Goal: Information Seeking & Learning: Learn about a topic

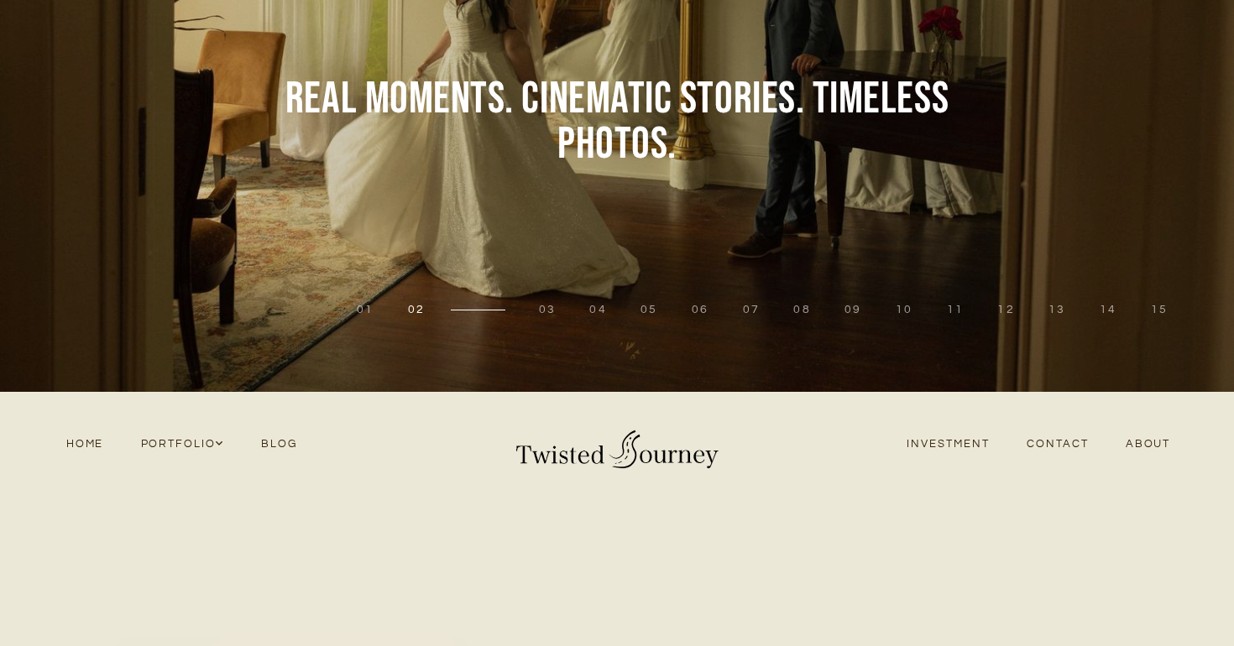
scroll to position [152, 0]
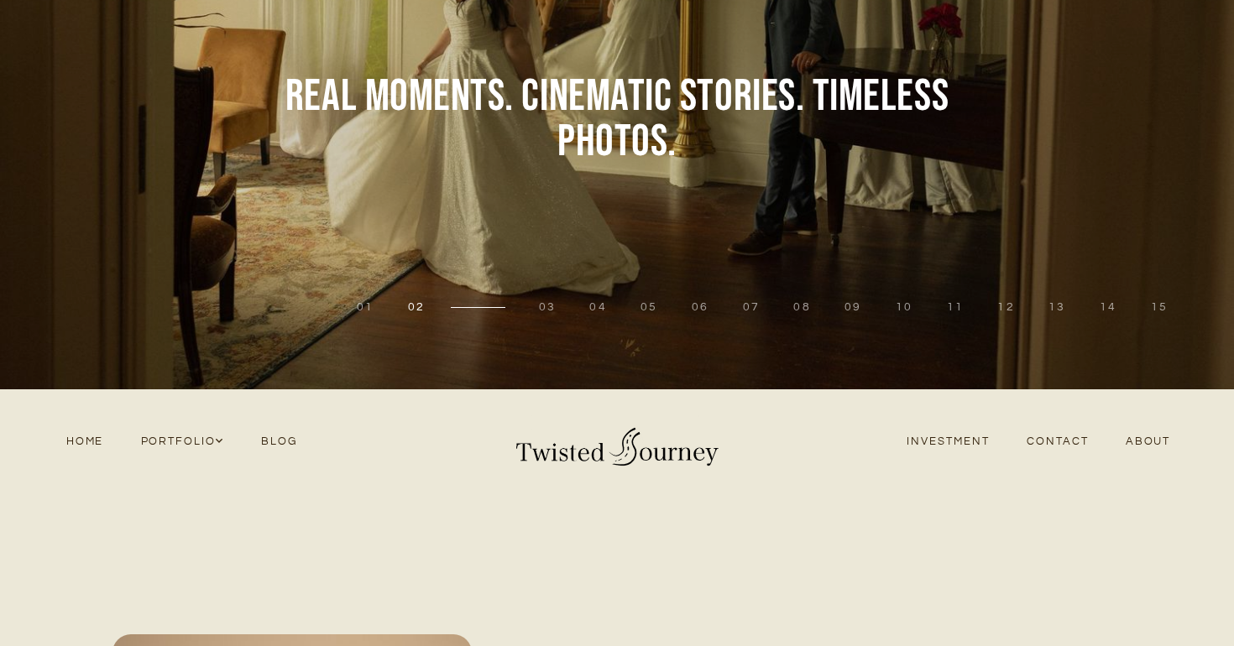
click at [957, 434] on link "Investment" at bounding box center [948, 441] width 120 height 23
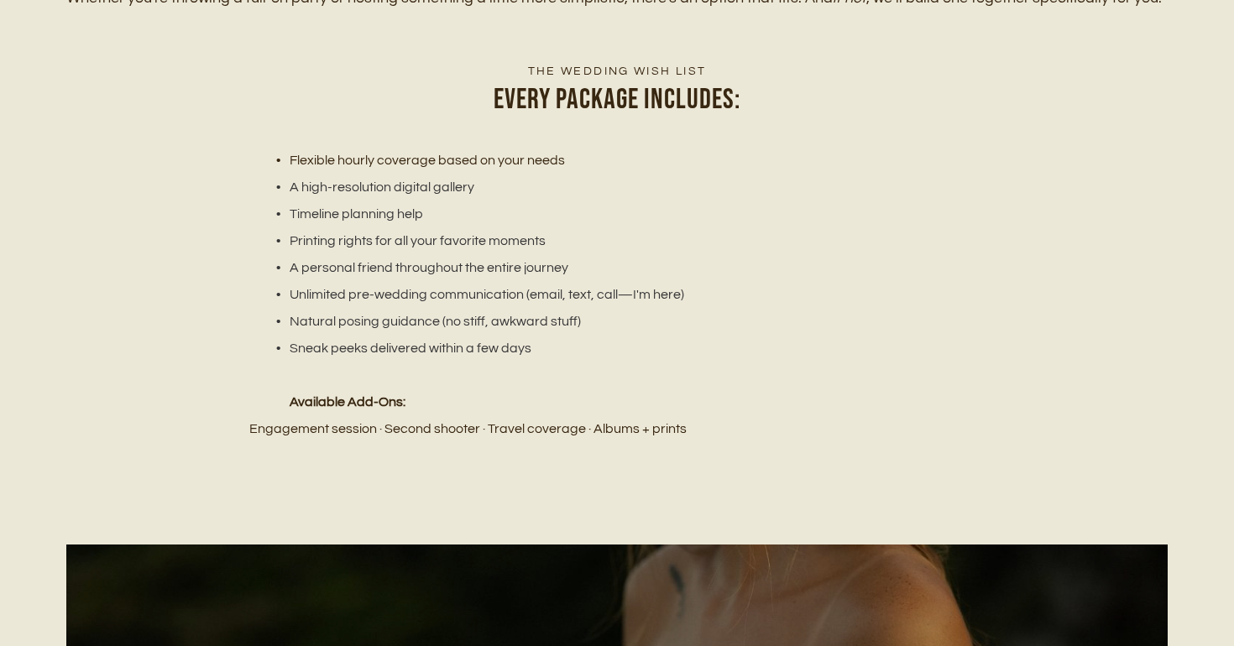
scroll to position [2155, 0]
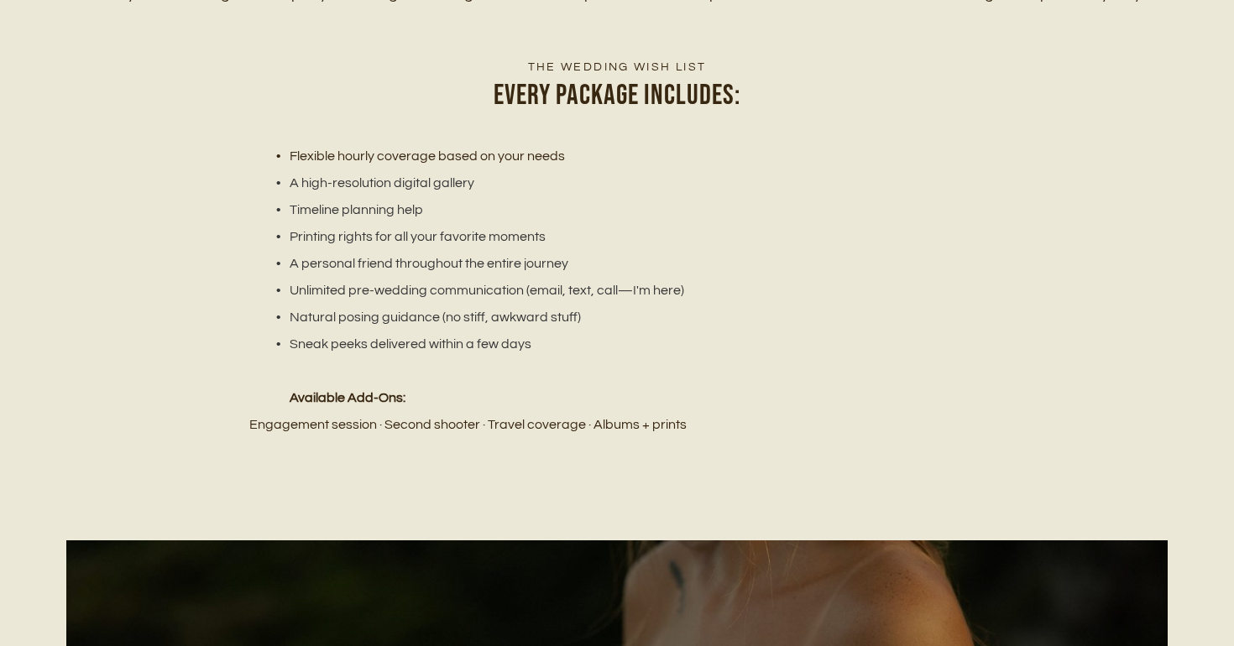
click at [723, 423] on p "Engagement session · Second shooter · Travel coverage · Albums + prints" at bounding box center [616, 424] width 734 height 27
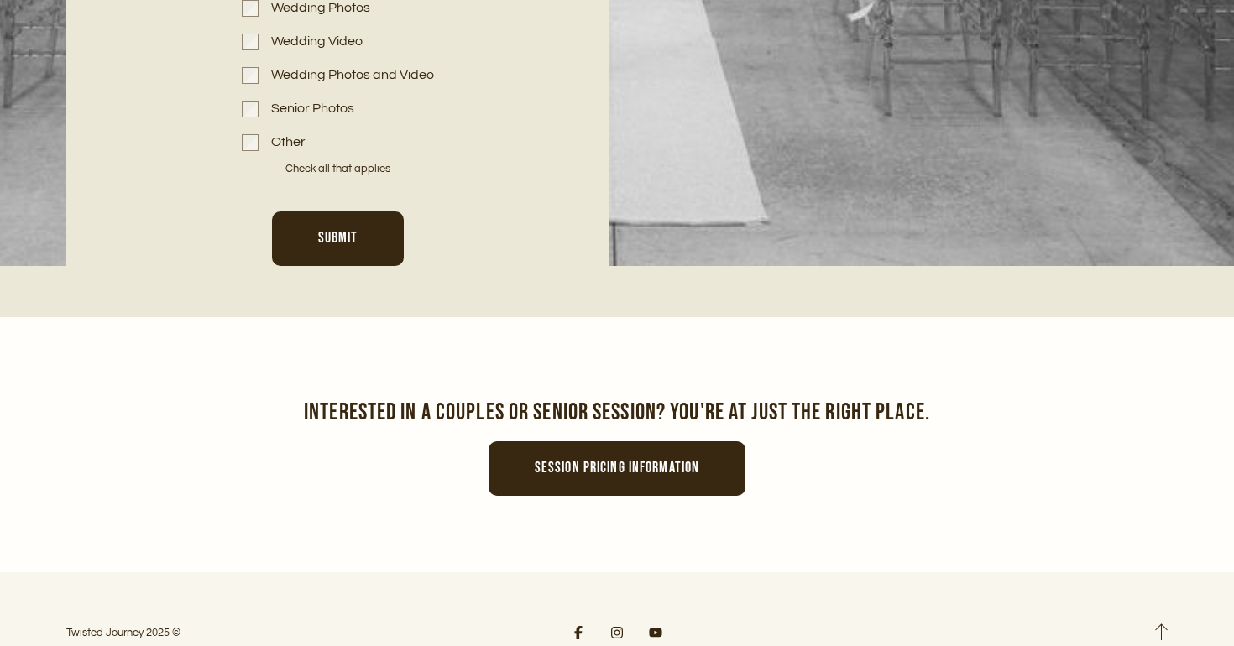
scroll to position [8241, 0]
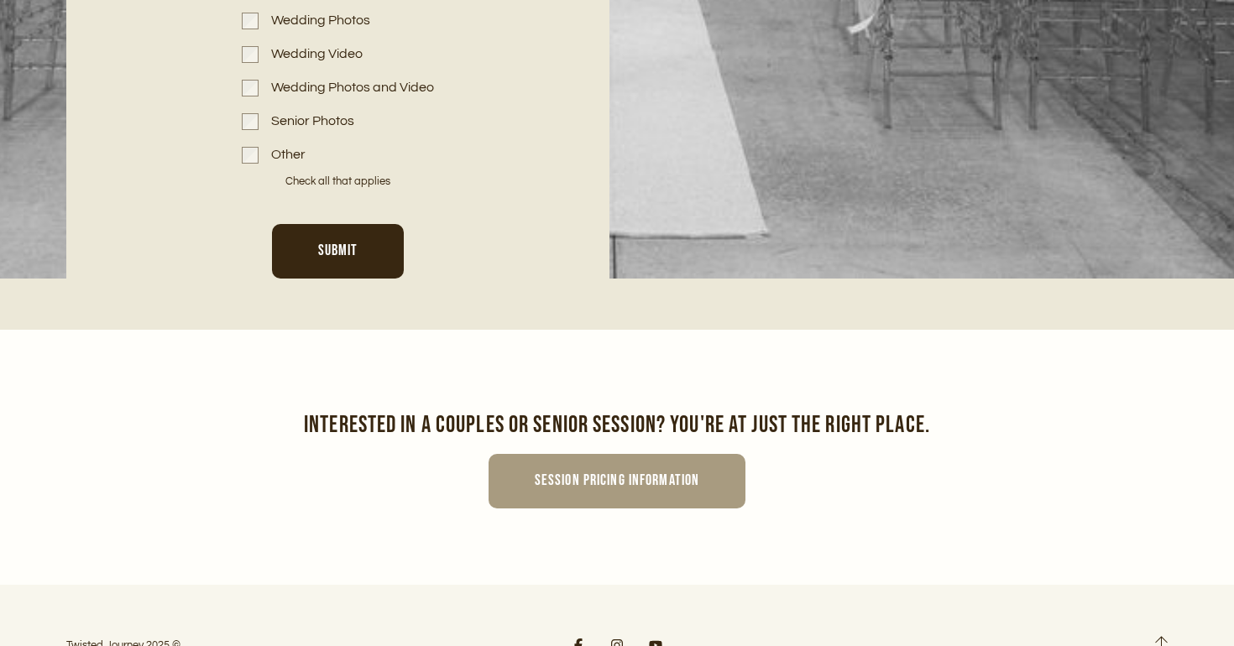
click at [682, 472] on span "Session pricing information" at bounding box center [617, 481] width 164 height 18
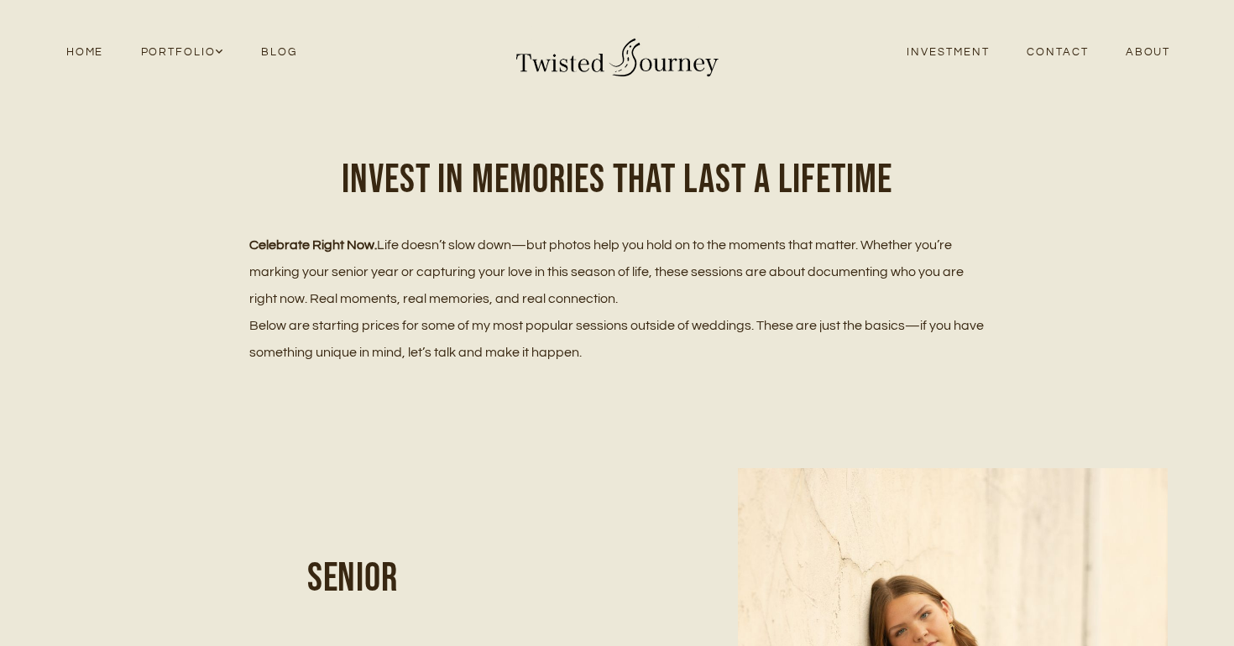
click at [1152, 50] on link "About" at bounding box center [1148, 52] width 82 height 23
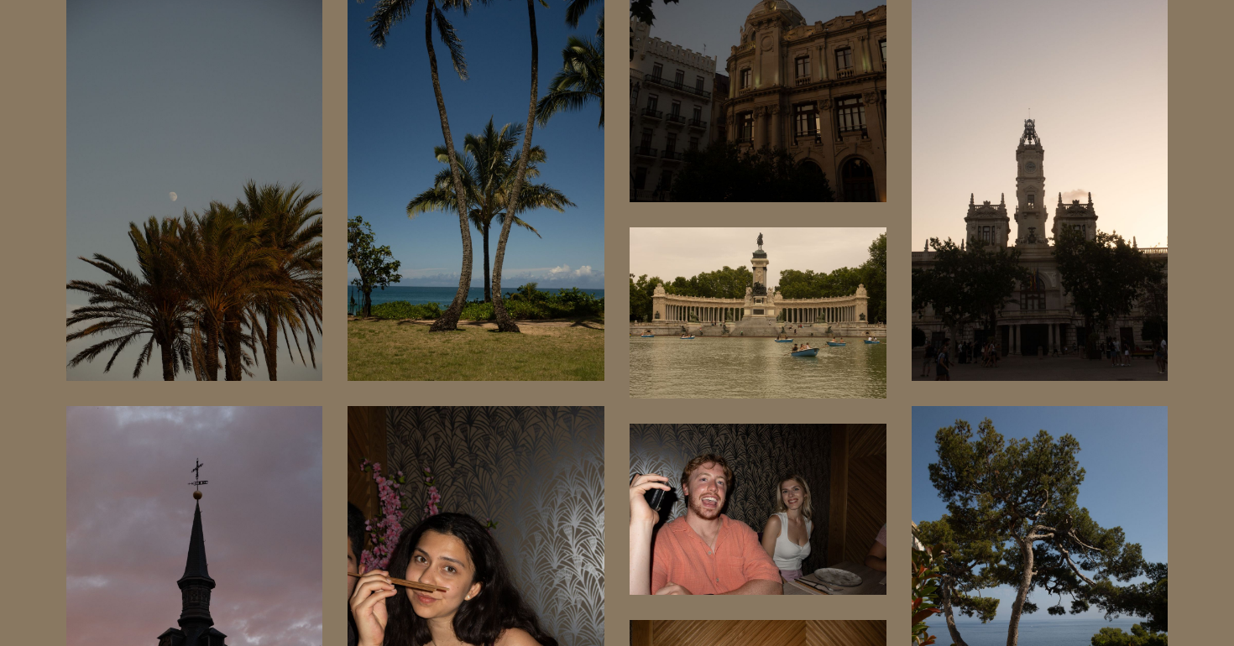
scroll to position [9360, 0]
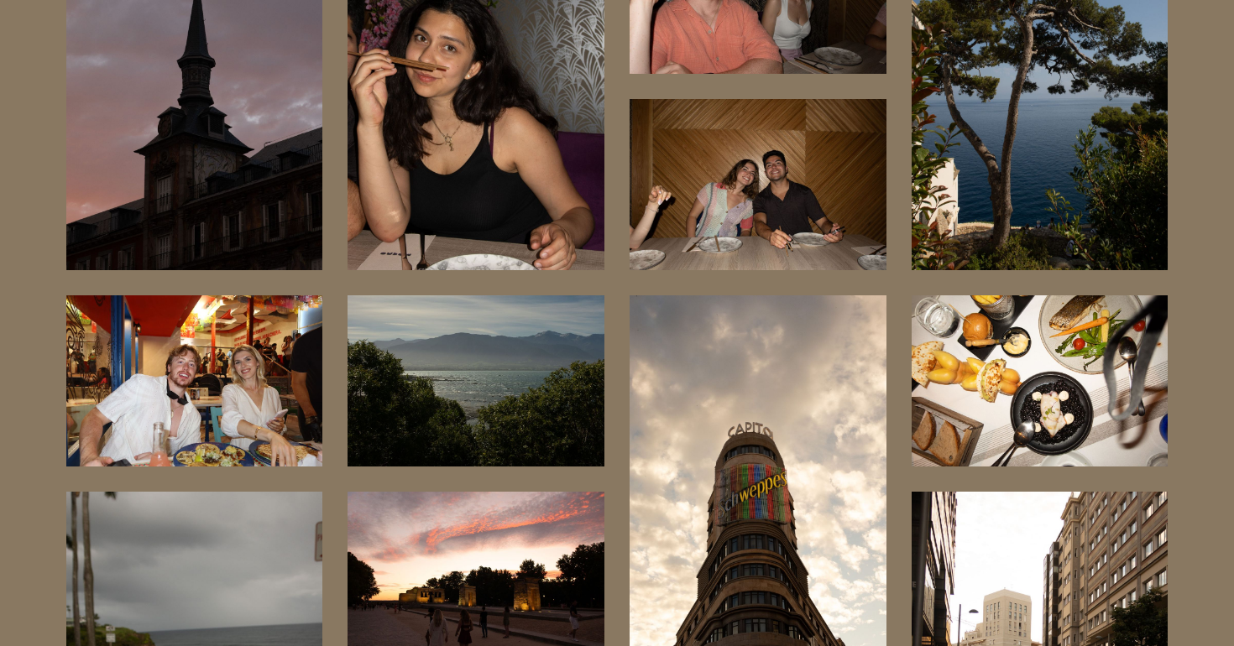
click at [176, 295] on img at bounding box center [194, 380] width 257 height 171
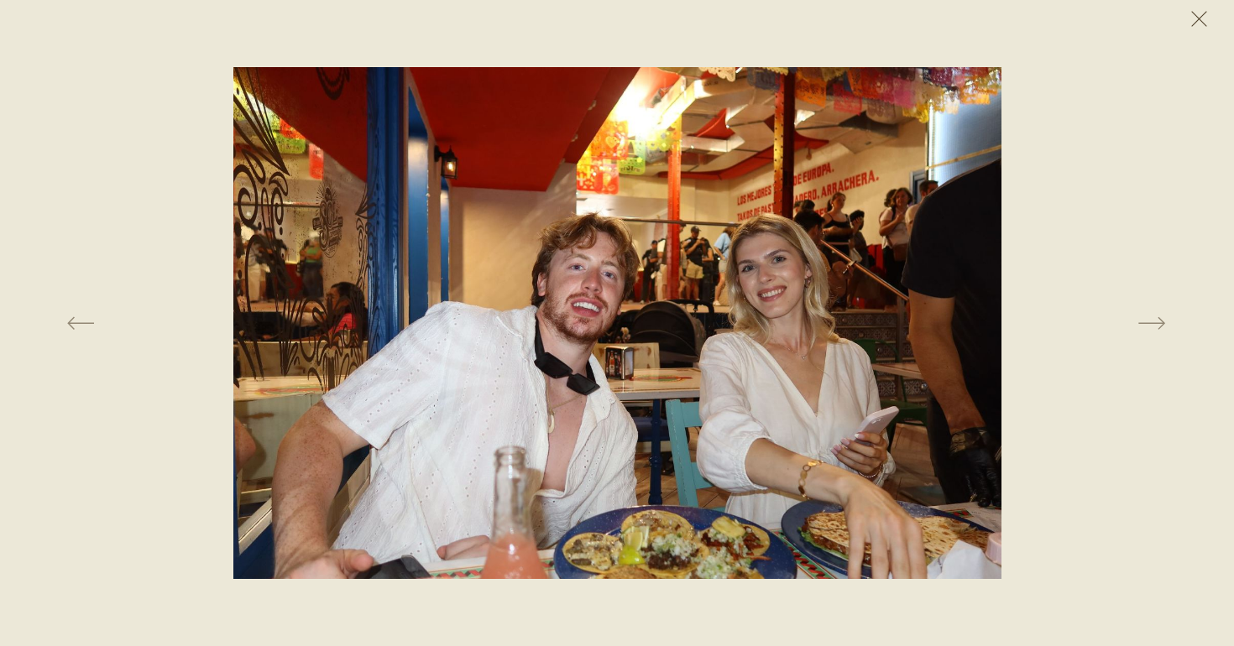
click at [1203, 21] on button at bounding box center [1198, 18] width 37 height 37
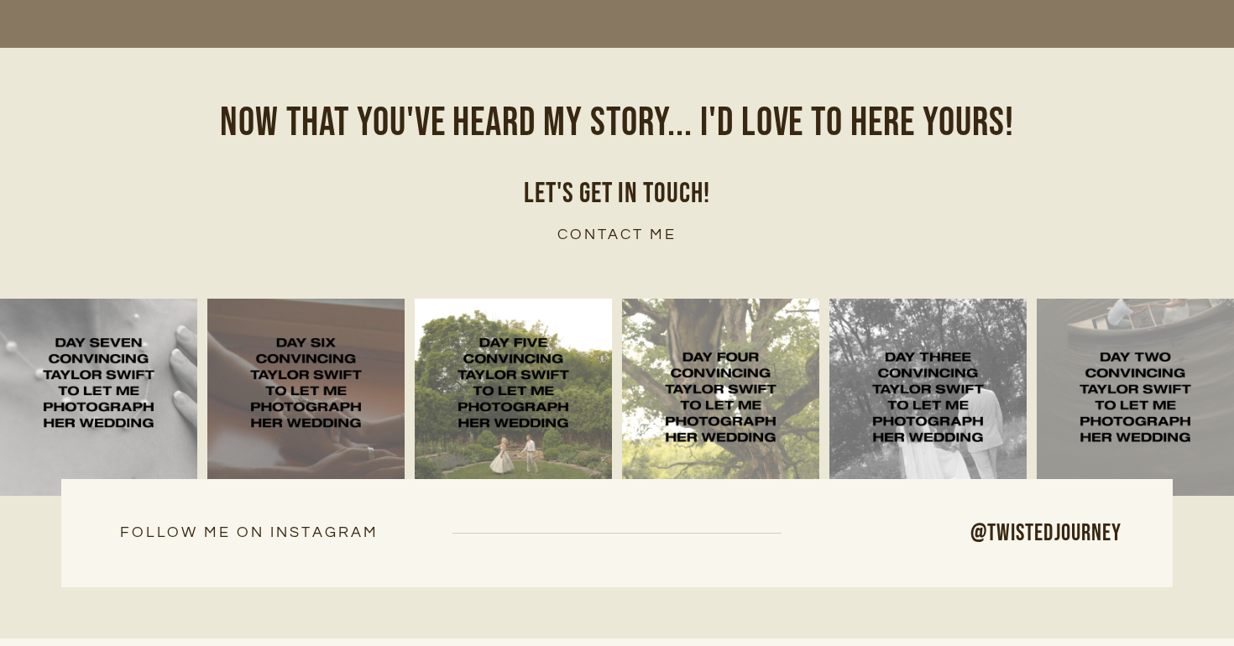
scroll to position [10588, 0]
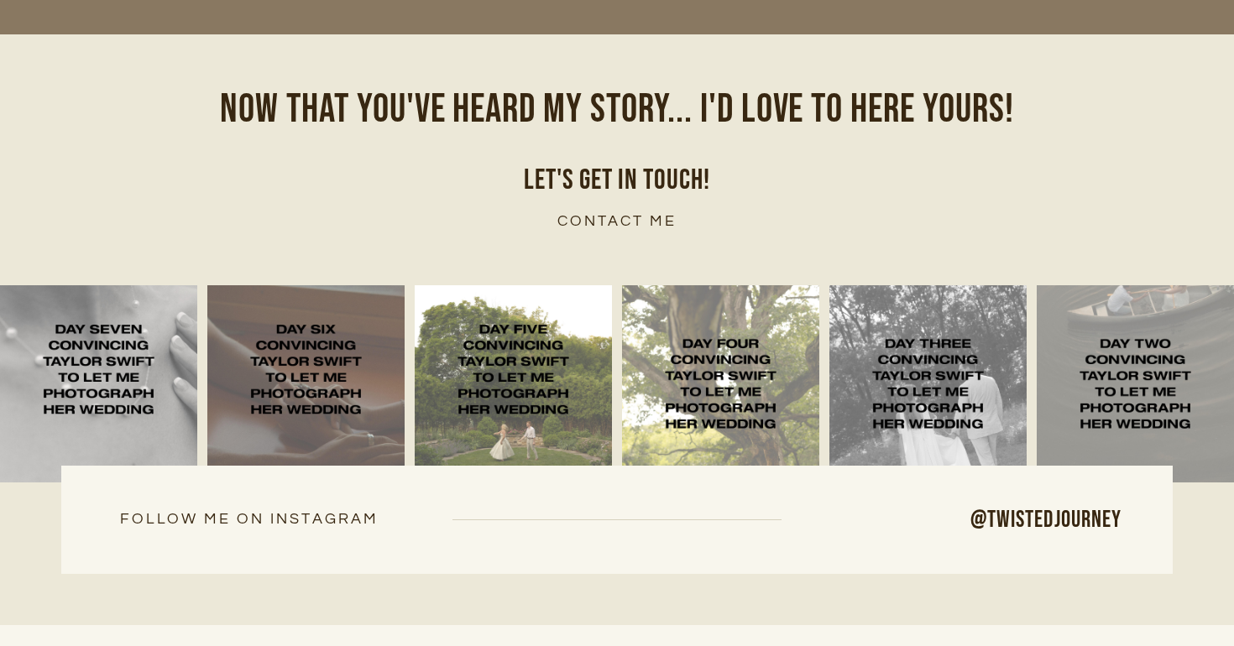
click at [1132, 285] on img at bounding box center [1134, 383] width 197 height 197
click at [889, 285] on img at bounding box center [927, 383] width 197 height 197
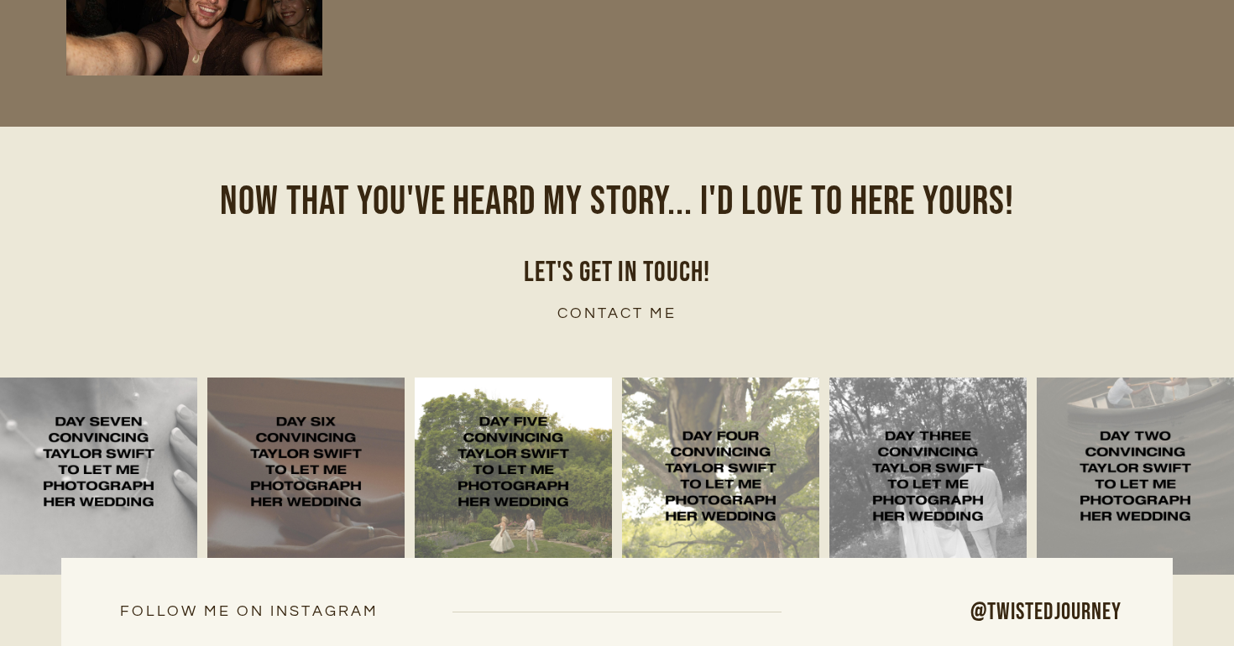
scroll to position [10491, 0]
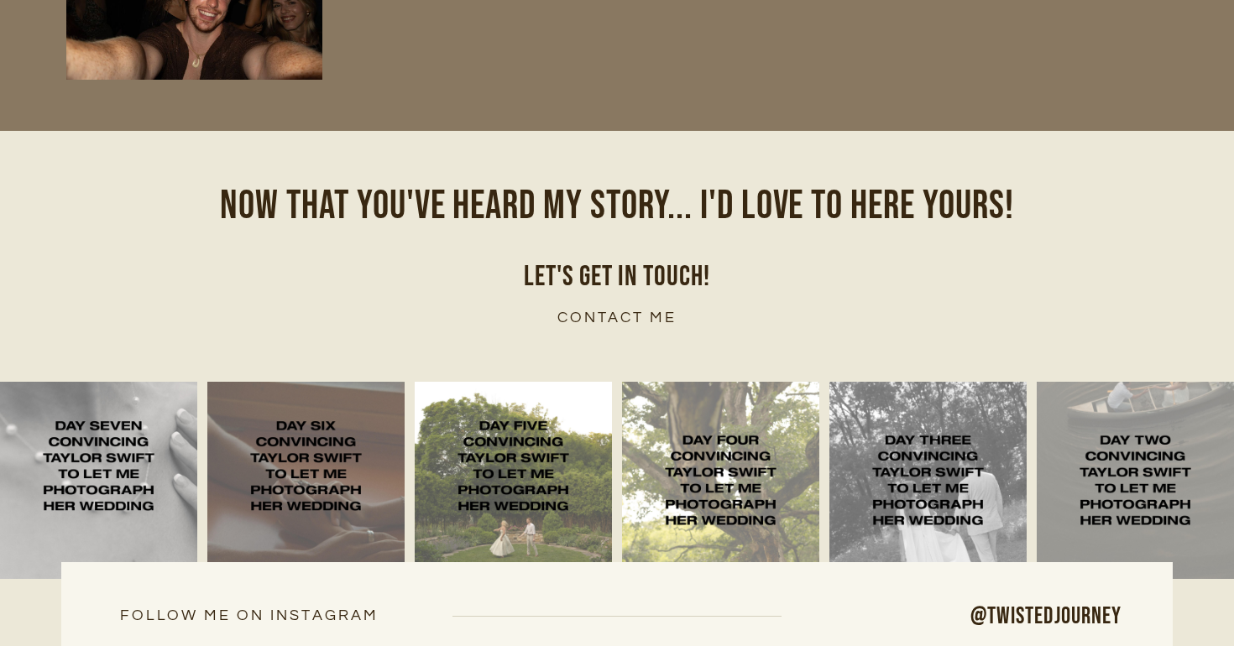
click at [996, 600] on link "@twistedjourney" at bounding box center [985, 616] width 274 height 33
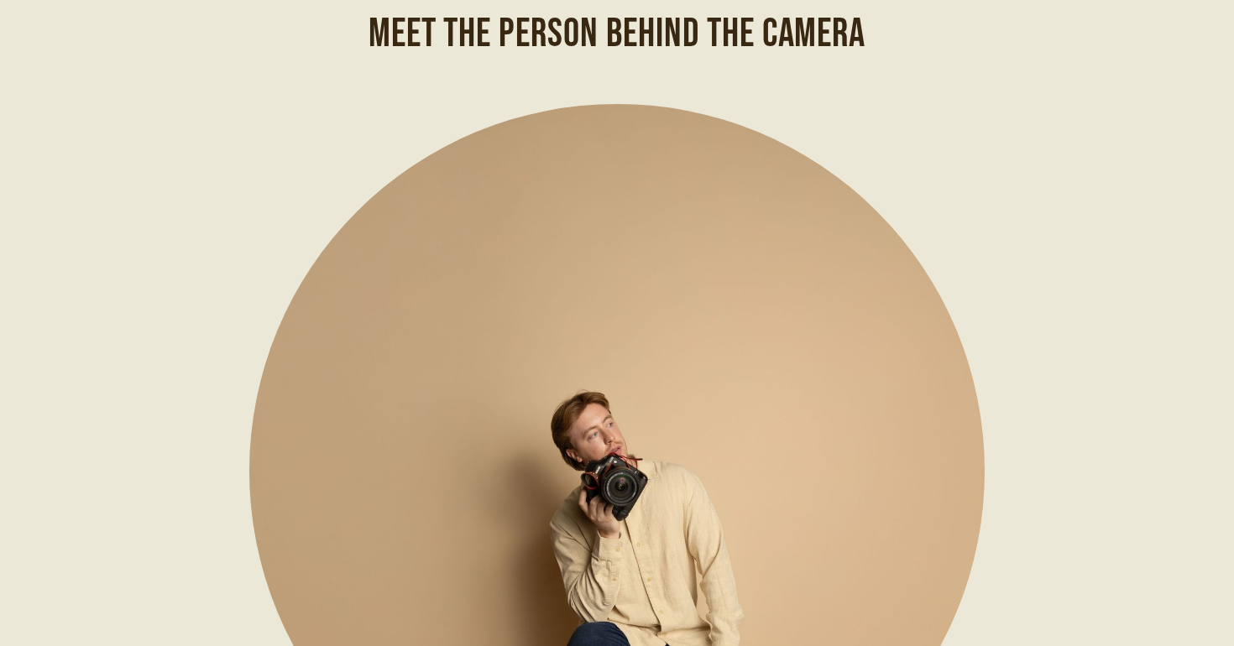
scroll to position [0, 0]
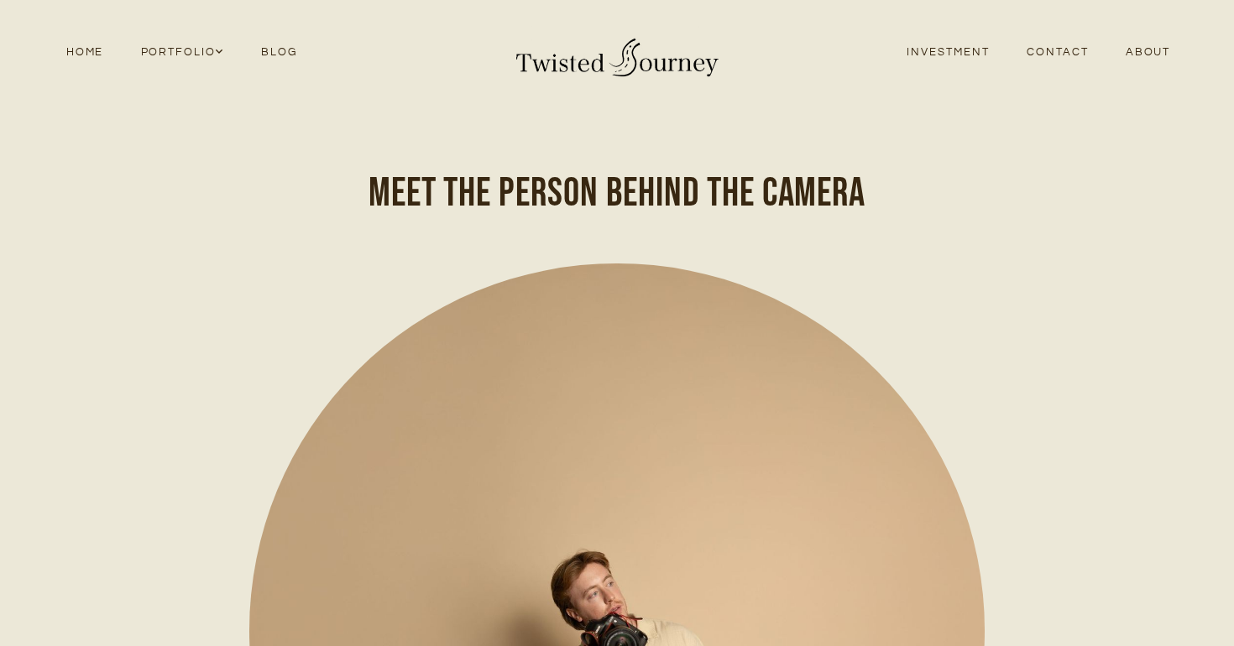
click at [73, 55] on link "Home" at bounding box center [85, 52] width 75 height 23
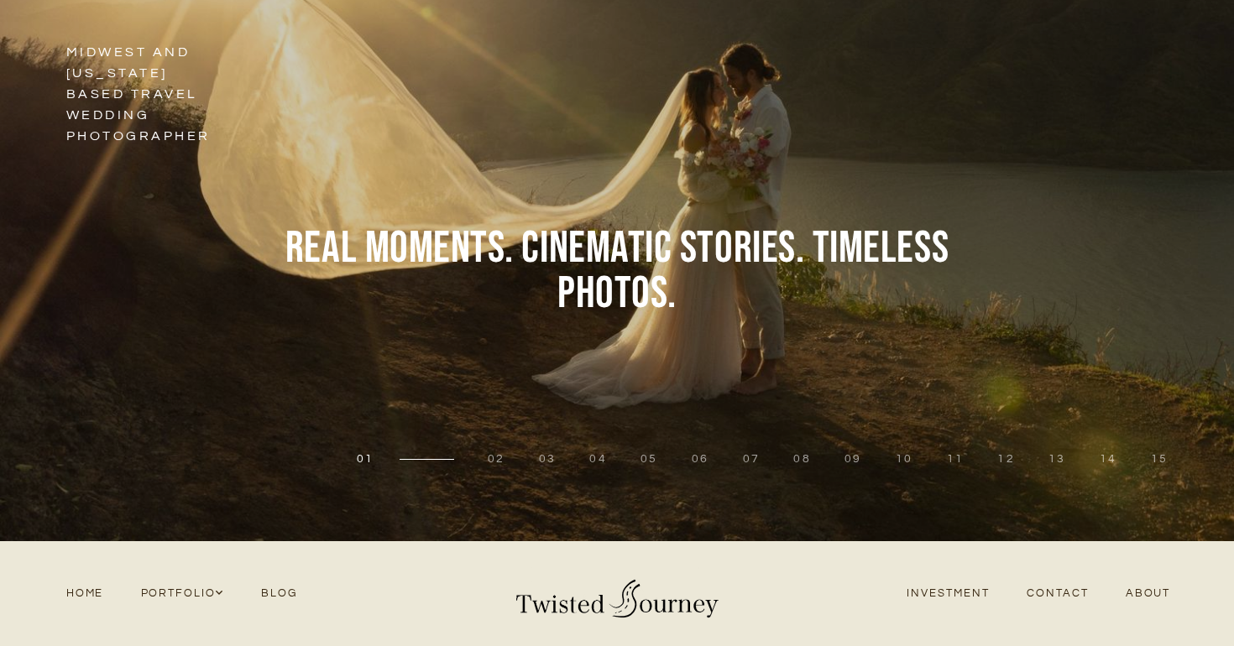
click at [507, 463] on li "02" at bounding box center [496, 459] width 51 height 17
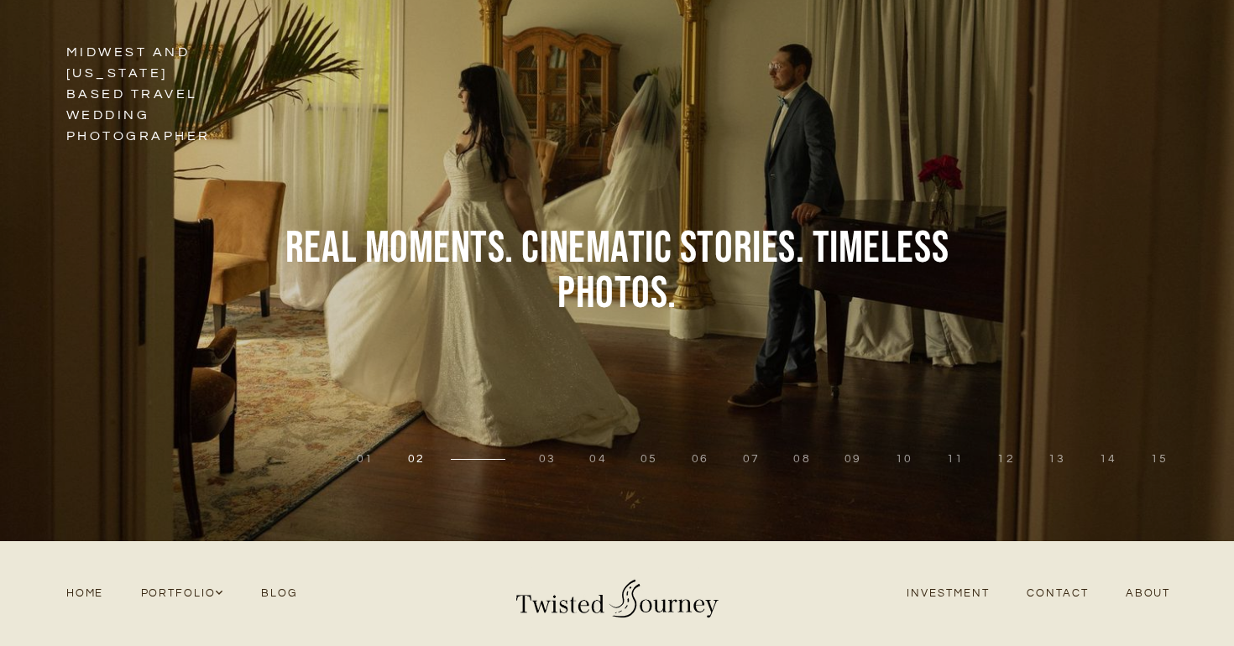
click at [549, 461] on button "03" at bounding box center [548, 459] width 18 height 17
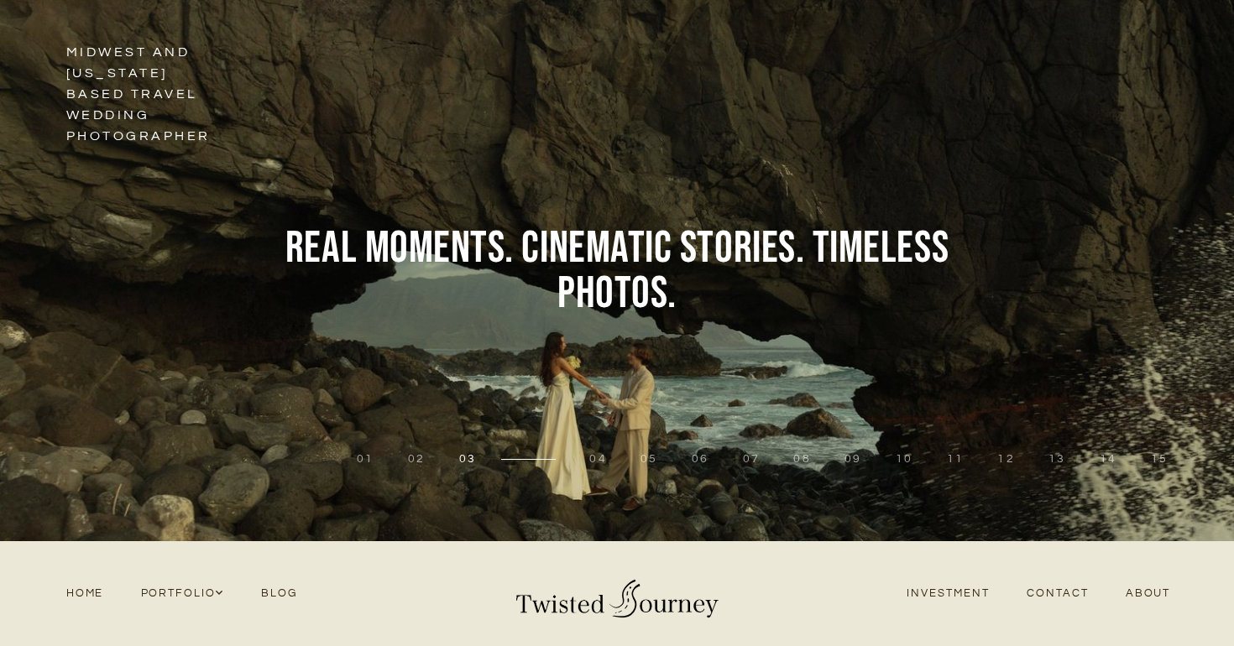
click at [599, 458] on button "04" at bounding box center [598, 459] width 18 height 17
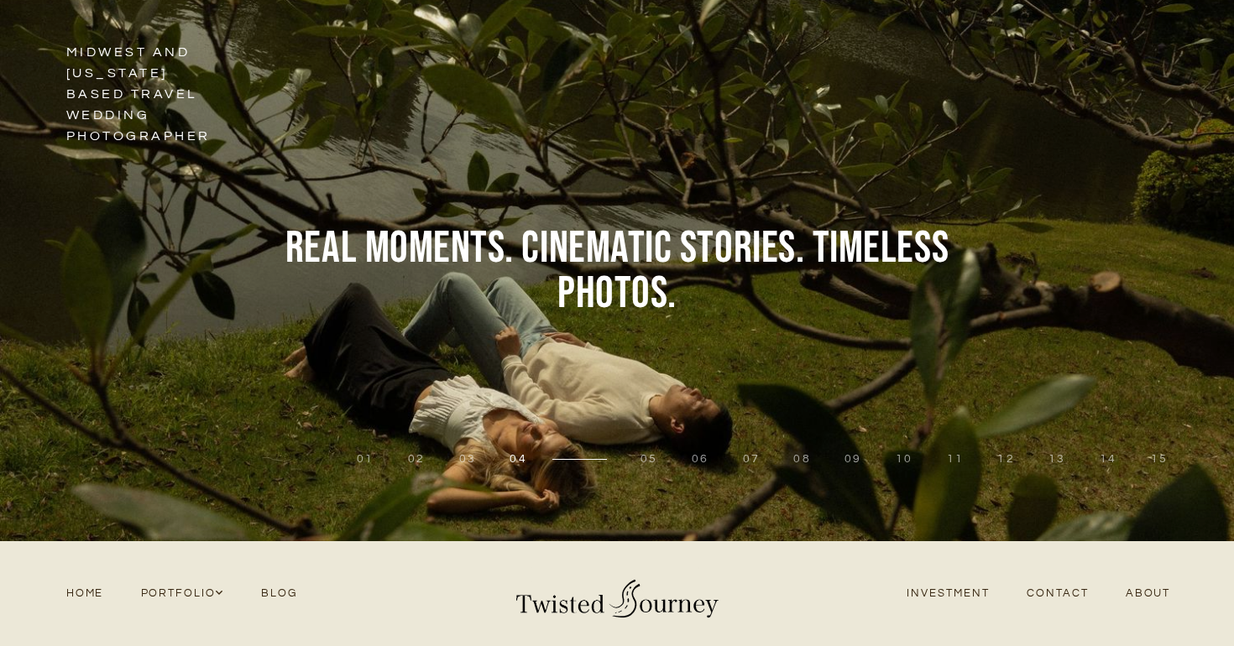
click at [650, 462] on button "05" at bounding box center [649, 459] width 18 height 17
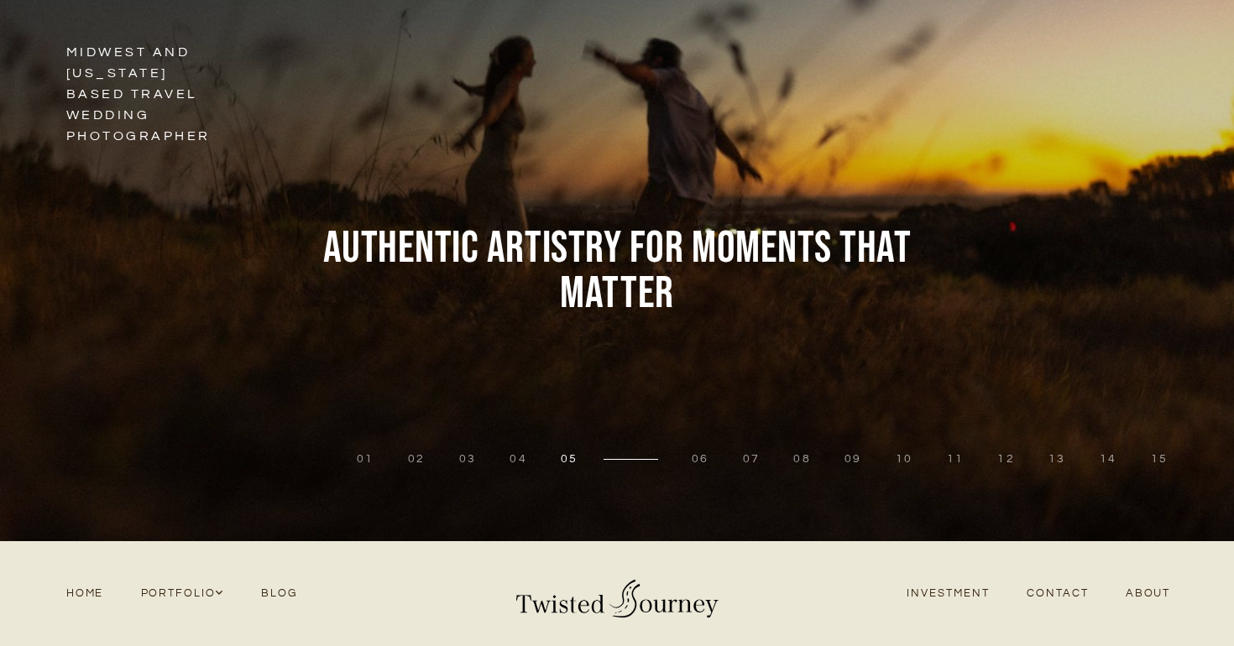
click at [709, 460] on button "06" at bounding box center [700, 459] width 18 height 17
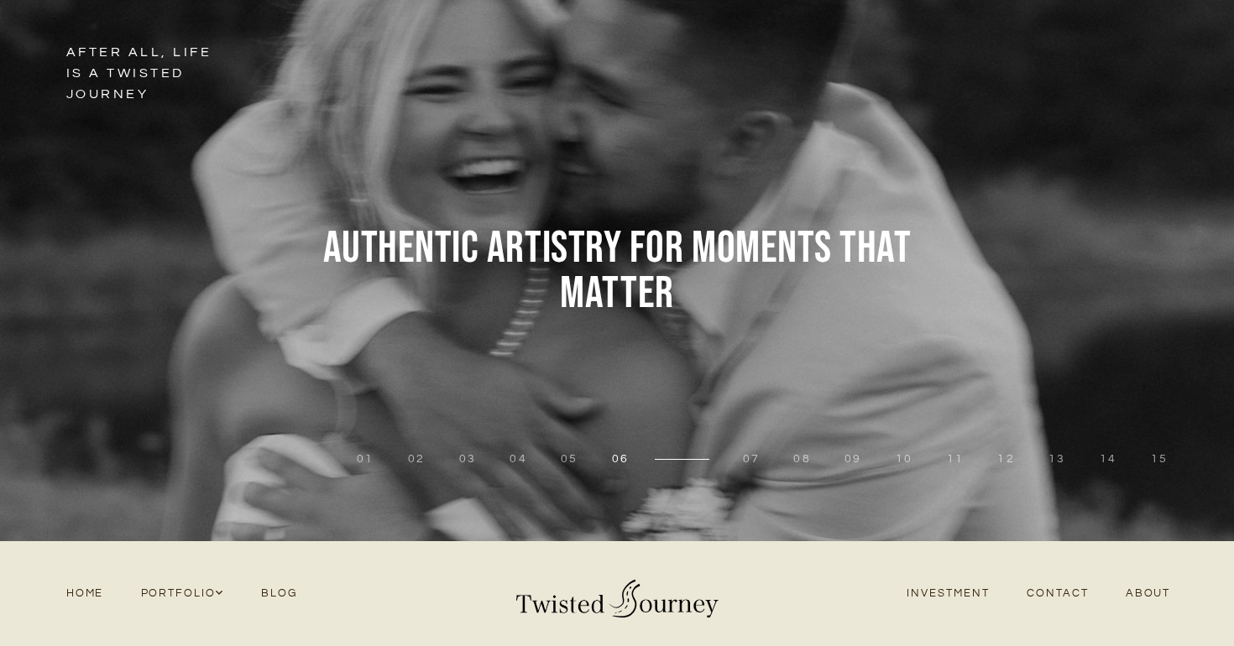
click at [755, 462] on button "07" at bounding box center [752, 459] width 18 height 17
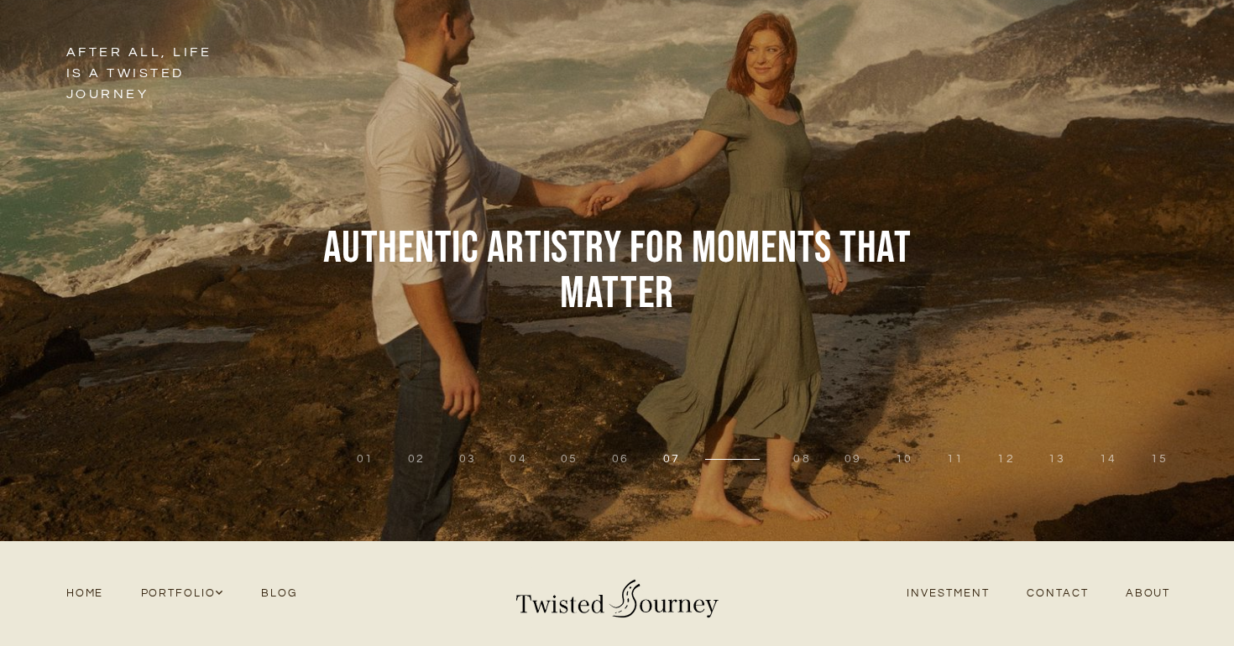
click at [793, 461] on li "08" at bounding box center [801, 459] width 51 height 17
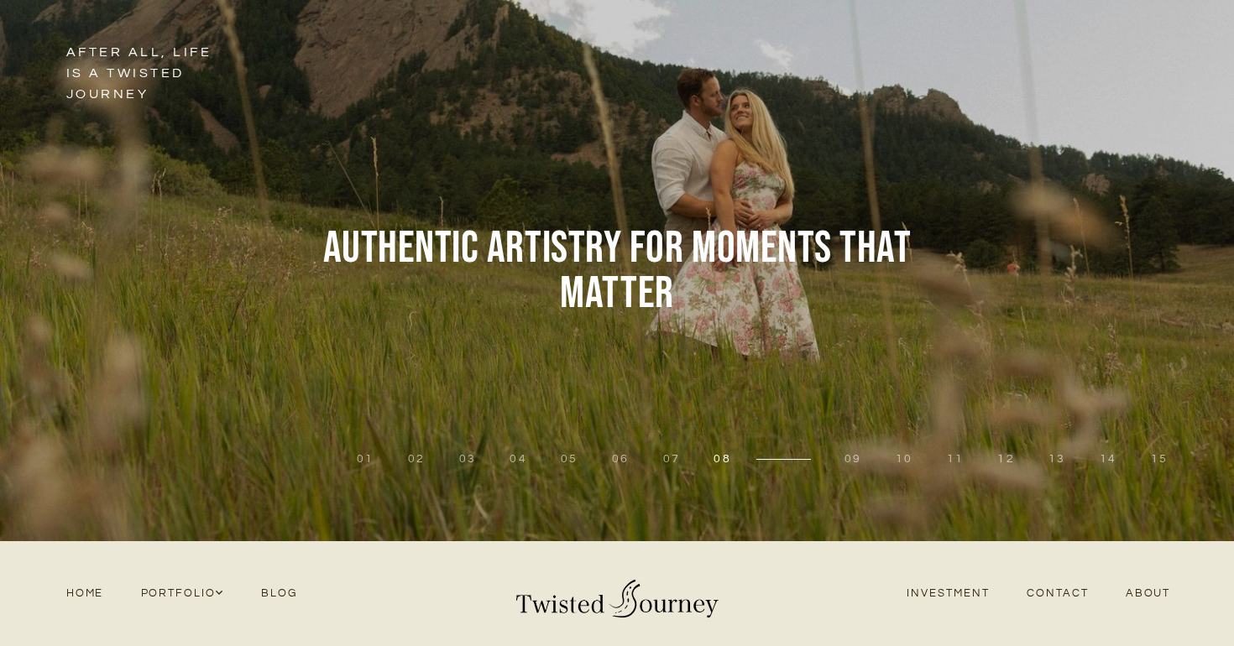
click at [857, 457] on button "09" at bounding box center [853, 459] width 18 height 17
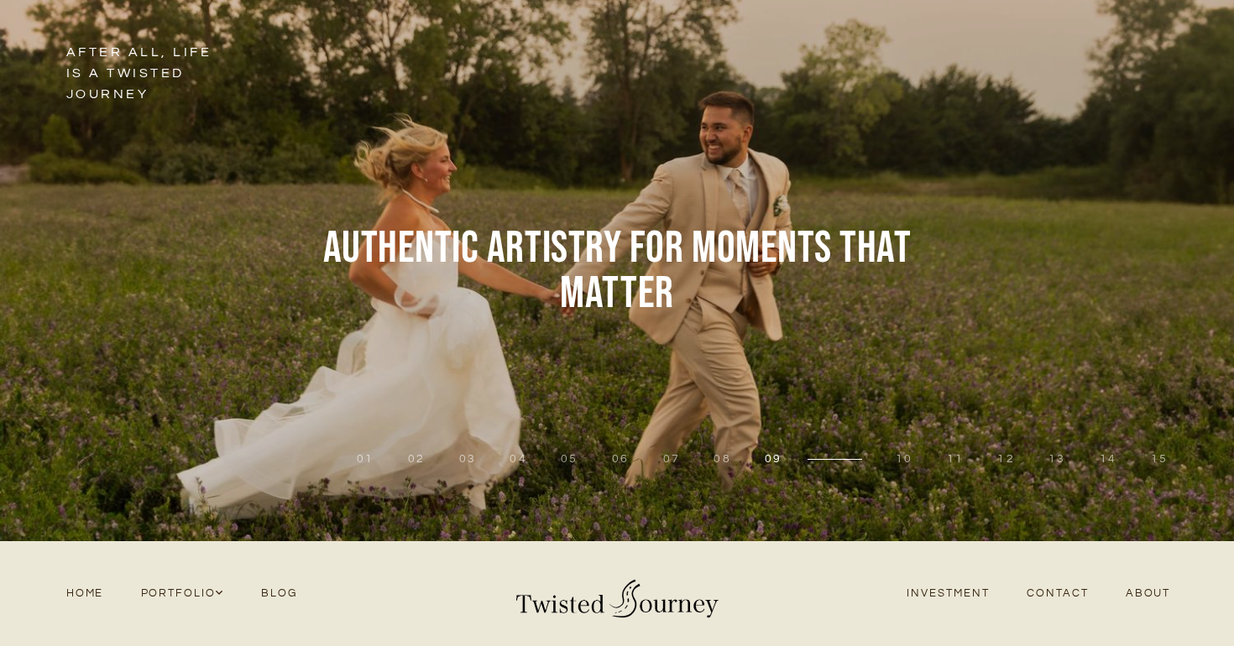
click at [726, 457] on button "08" at bounding box center [722, 459] width 18 height 17
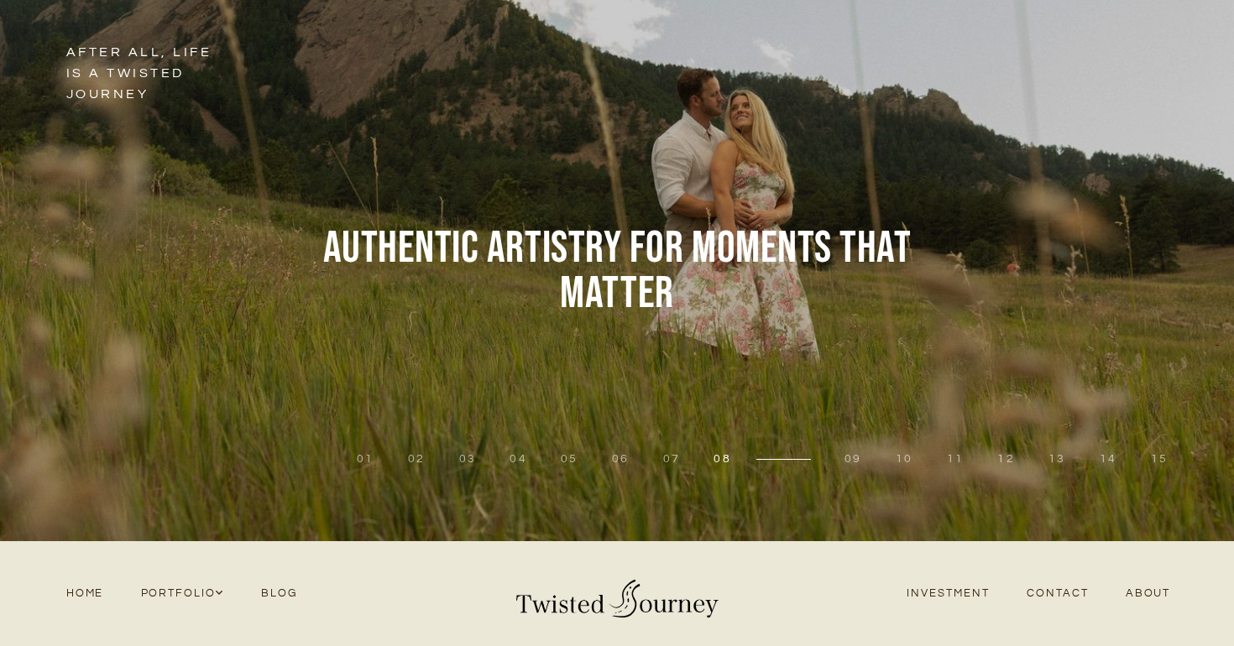
click at [905, 460] on button "10" at bounding box center [904, 459] width 18 height 17
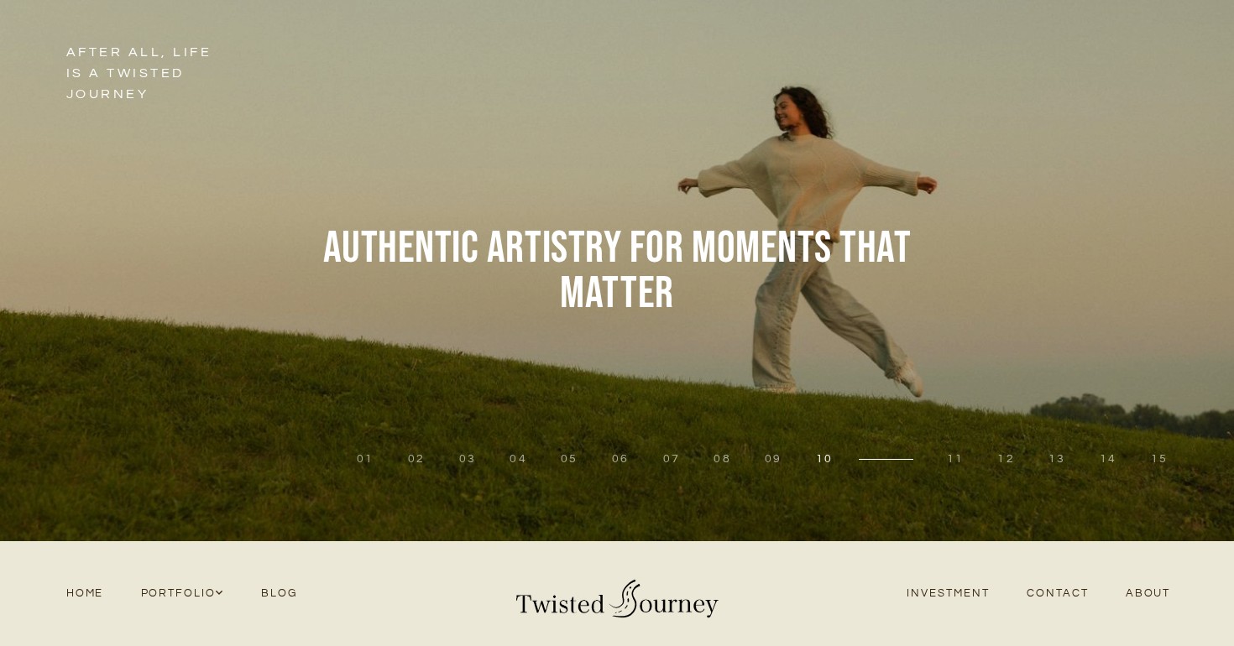
click at [961, 458] on button "11" at bounding box center [956, 459] width 18 height 17
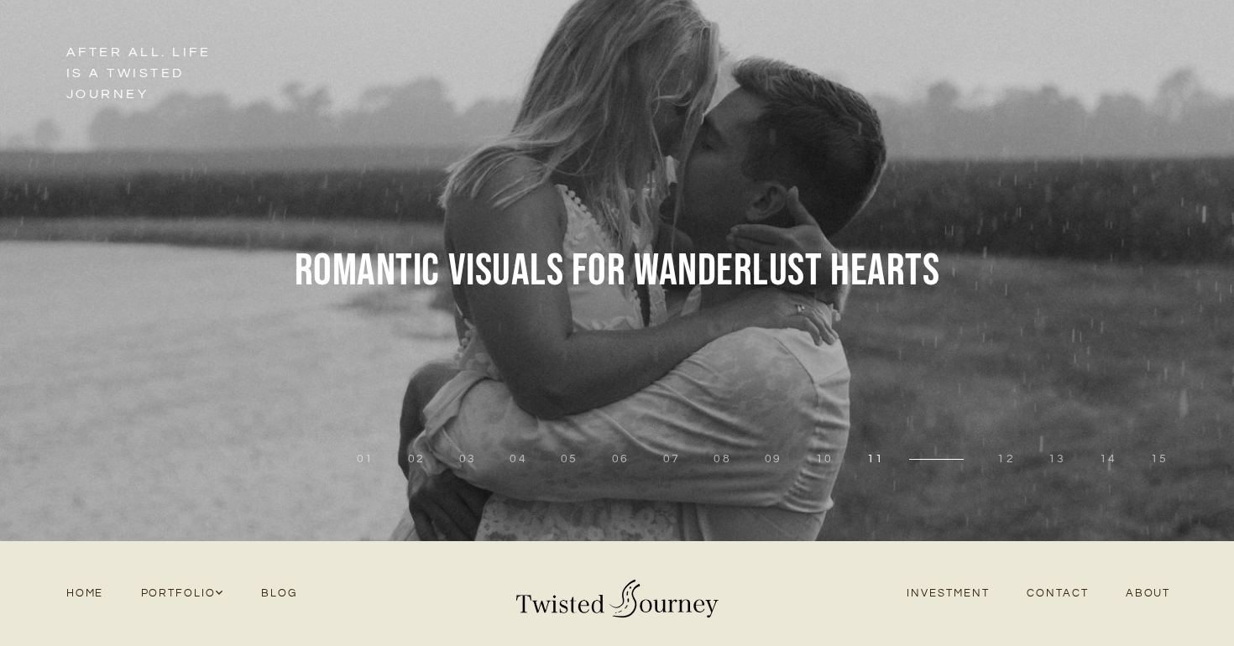
click at [1012, 461] on button "12" at bounding box center [1006, 459] width 18 height 17
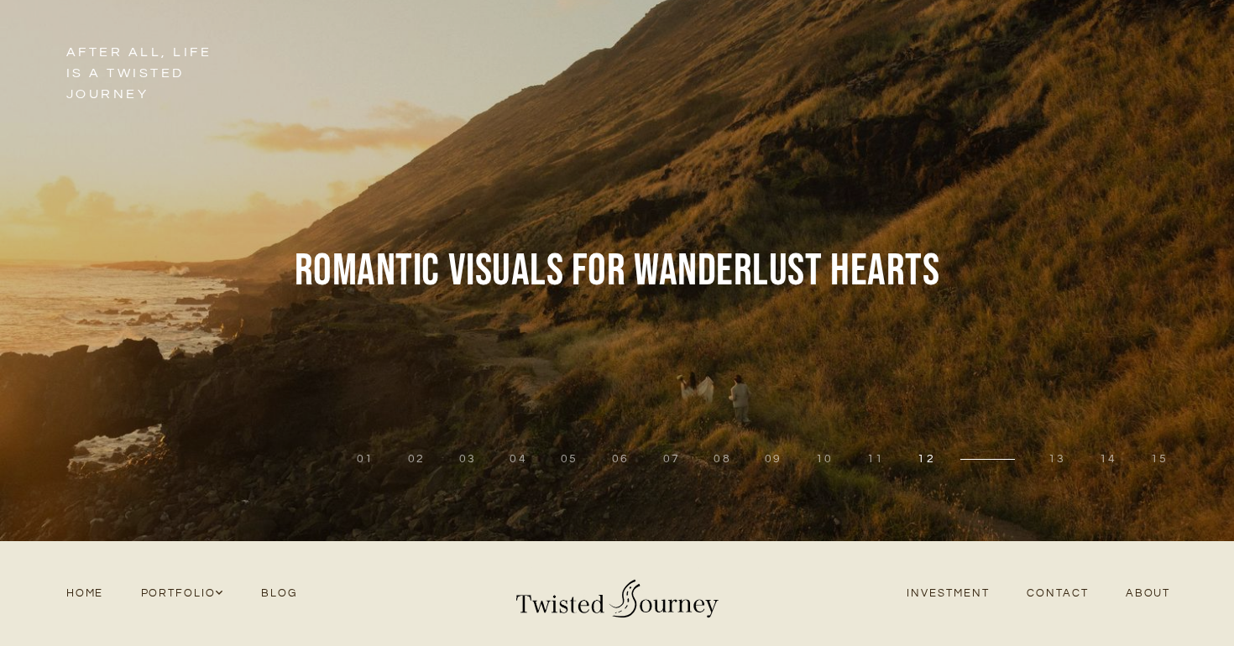
click at [1060, 464] on button "13" at bounding box center [1057, 459] width 18 height 17
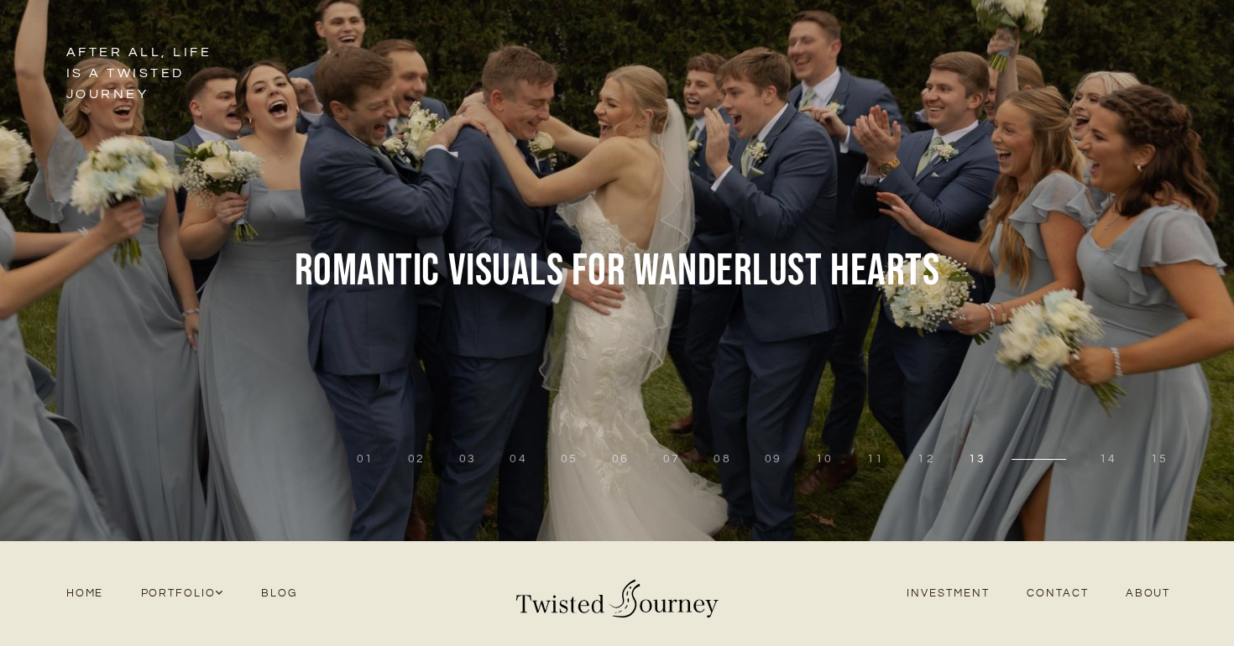
click at [670, 462] on button "07" at bounding box center [672, 459] width 18 height 17
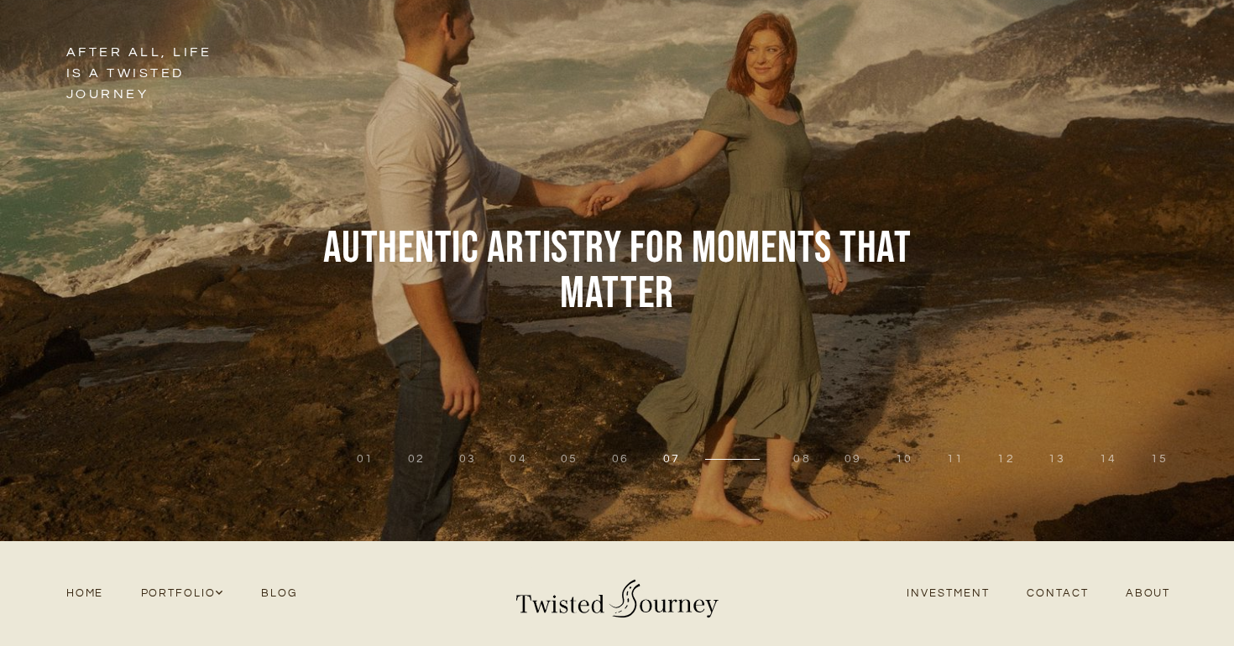
click at [1113, 460] on button "14" at bounding box center [1108, 459] width 18 height 17
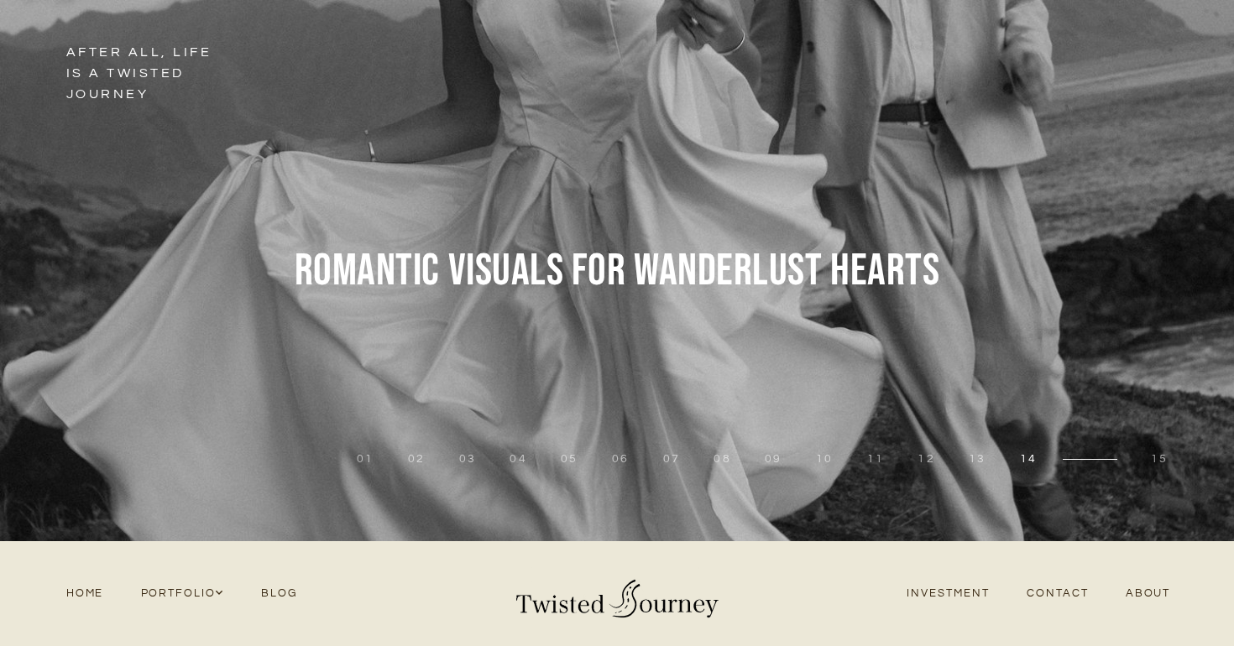
click at [1160, 459] on button "15" at bounding box center [1159, 459] width 18 height 17
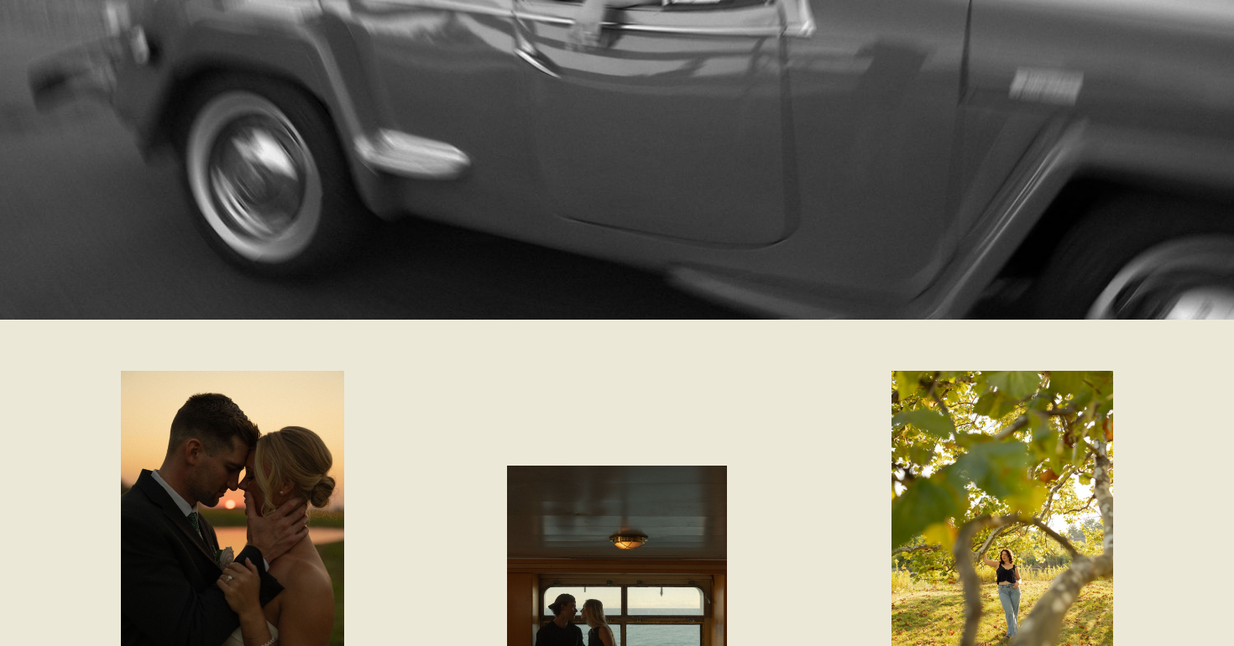
scroll to position [1919, 0]
